Goal: Task Accomplishment & Management: Manage account settings

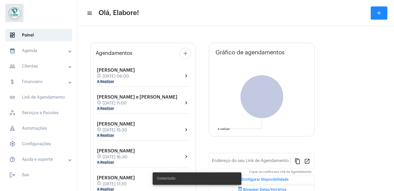
type input "[URL][DOMAIN_NAME]"
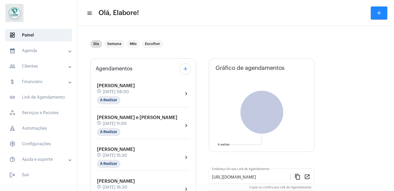
click at [152, 94] on div "[PERSON_NAME] schedule [DATE] 08:00 A Realizar chevron_right" at bounding box center [143, 93] width 92 height 21
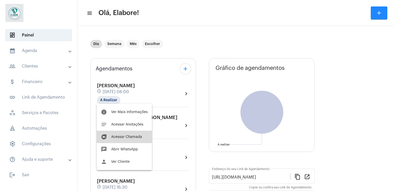
click at [129, 134] on button "duo [PERSON_NAME]" at bounding box center [124, 136] width 55 height 12
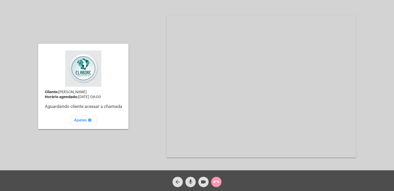
drag, startPoint x: 191, startPoint y: 185, endPoint x: 203, endPoint y: 183, distance: 12.6
click at [203, 183] on div "arrow_back mic videocam call_end" at bounding box center [197, 180] width 394 height 21
click at [203, 183] on mat-icon "videocam" at bounding box center [204, 181] width 6 height 6
click at [189, 182] on mat-icon "mic" at bounding box center [191, 181] width 6 height 6
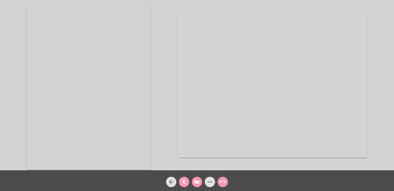
drag, startPoint x: 196, startPoint y: 181, endPoint x: 183, endPoint y: 182, distance: 12.9
click at [183, 182] on div "arrow_back mic_off videocam_off more_horiz call_end" at bounding box center [197, 180] width 394 height 21
click at [183, 182] on mat-icon "mic_off" at bounding box center [184, 181] width 6 height 6
click at [196, 183] on mat-icon "videocam_off" at bounding box center [197, 181] width 6 height 6
click at [208, 185] on mat-icon "more_horiz" at bounding box center [210, 181] width 6 height 6
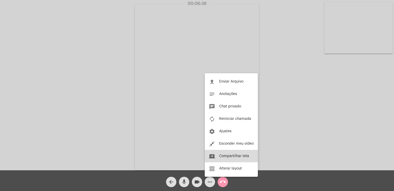
click at [237, 156] on span "Compartilhar tela" at bounding box center [234, 156] width 30 height 4
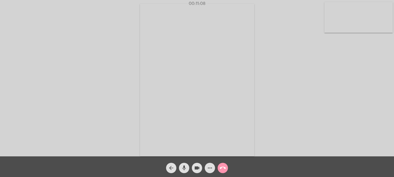
click at [160, 67] on video at bounding box center [197, 80] width 114 height 153
click at [160, 67] on div "Acessando Câmera e Microfone..." at bounding box center [197, 79] width 393 height 156
click at [106, 87] on video at bounding box center [87, 79] width 114 height 153
click at [169, 167] on mat-icon "arrow_back" at bounding box center [171, 168] width 6 height 6
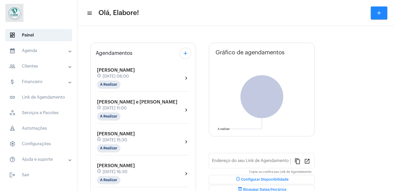
type input "[URL][DOMAIN_NAME]"
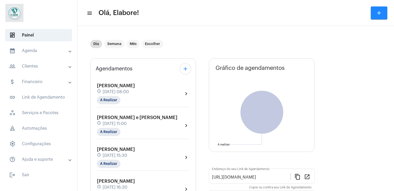
click at [148, 69] on div "Agendamentos add" at bounding box center [143, 69] width 95 height 10
click at [129, 93] on span "[DATE] 08:00" at bounding box center [116, 91] width 26 height 5
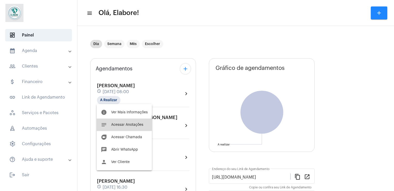
click at [129, 124] on span "Acessar Anotações" at bounding box center [127, 125] width 32 height 4
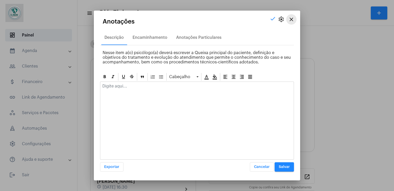
click at [293, 20] on mat-icon "close" at bounding box center [292, 19] width 6 height 6
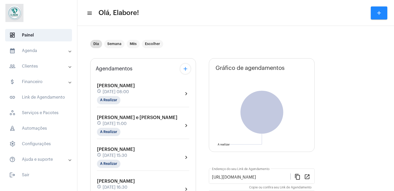
click at [133, 98] on div "[PERSON_NAME] schedule [DATE] 08:00 A Realizar" at bounding box center [116, 93] width 38 height 21
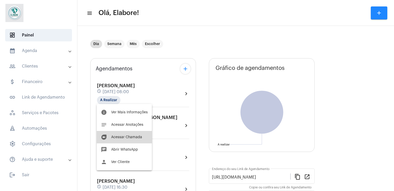
click at [133, 138] on span "Acessar Chamada" at bounding box center [126, 137] width 31 height 4
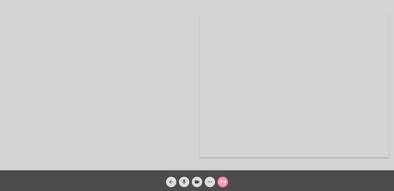
click at [212, 181] on mat-icon "more_horiz" at bounding box center [210, 181] width 6 height 6
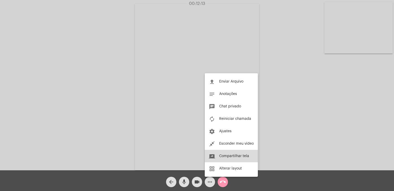
click at [238, 155] on span "Compartilhar tela" at bounding box center [234, 156] width 30 height 4
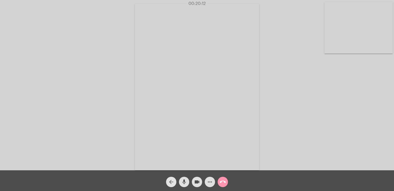
click at [172, 179] on mat-icon "arrow_back" at bounding box center [171, 181] width 6 height 6
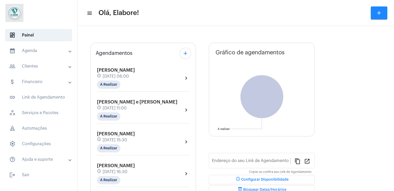
type input "[URL][DOMAIN_NAME]"
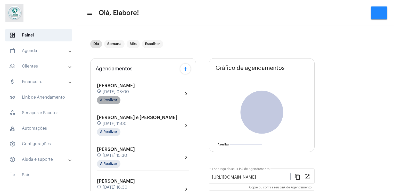
click at [108, 99] on mat-chip "A Realizar" at bounding box center [108, 100] width 23 height 8
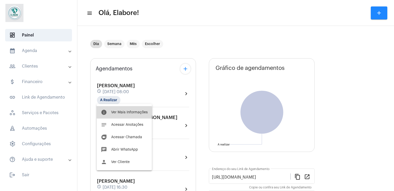
click at [114, 114] on button "info Ver Mais Informações" at bounding box center [124, 112] width 55 height 12
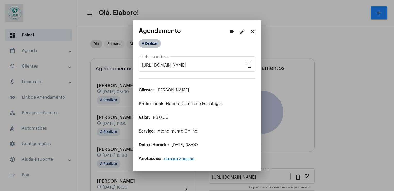
click at [152, 40] on mat-chip "A Realizar" at bounding box center [150, 43] width 22 height 8
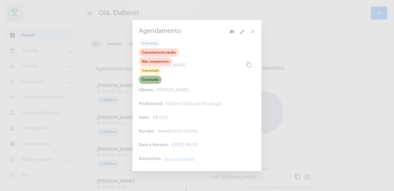
click at [148, 84] on mat-chip "Concluído" at bounding box center [150, 79] width 23 height 8
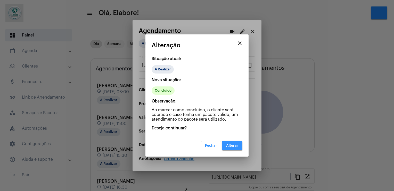
click at [239, 144] on button "Alterar" at bounding box center [232, 145] width 20 height 9
